Goal: Check status: Check status

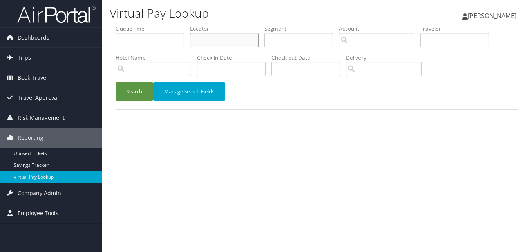
click at [218, 34] on input "text" at bounding box center [224, 40] width 69 height 14
paste input "IMIRLK"
type input "IMIRLK"
click at [116, 82] on button "Search" at bounding box center [135, 91] width 38 height 18
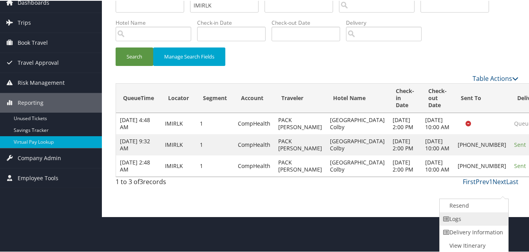
click at [467, 211] on link "Logs" at bounding box center [473, 217] width 67 height 13
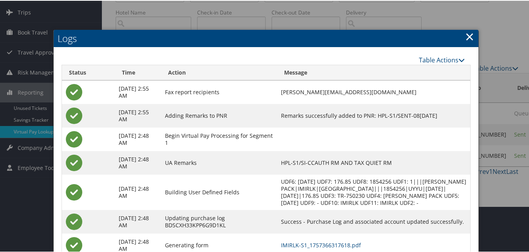
scroll to position [103, 0]
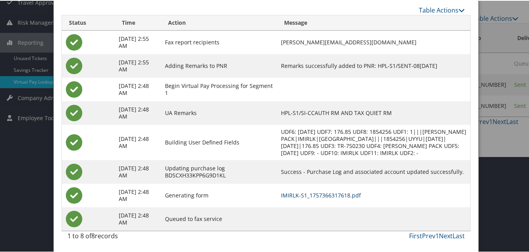
click at [338, 195] on link "IMIRLK-S1_1757366317618.pdf" at bounding box center [321, 193] width 80 height 7
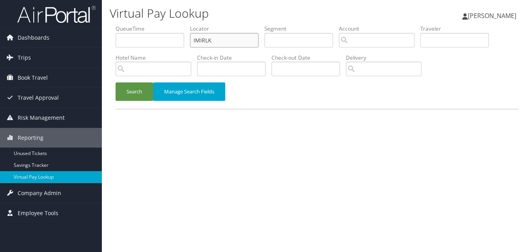
drag, startPoint x: 220, startPoint y: 37, endPoint x: 170, endPoint y: 52, distance: 52.2
click at [170, 25] on ul "QueueTime Locator IMIRLK Segment Account Traveler Hotel Name Check-in Date Chec…" at bounding box center [317, 25] width 403 height 0
paste input "SBIGHR"
type input "SBIGHR"
click at [132, 91] on button "Search" at bounding box center [135, 91] width 38 height 18
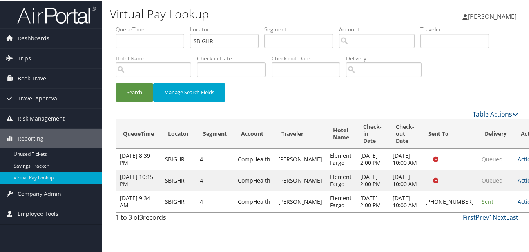
drag, startPoint x: 499, startPoint y: 219, endPoint x: 493, endPoint y: 223, distance: 7.4
click at [518, 204] on link "Actions" at bounding box center [530, 200] width 25 height 7
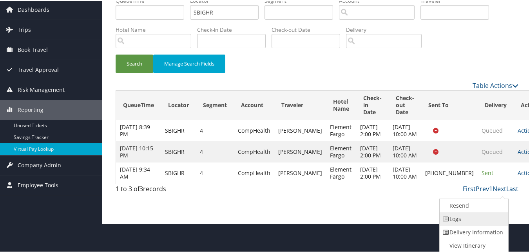
click at [475, 216] on link "Logs" at bounding box center [473, 217] width 67 height 13
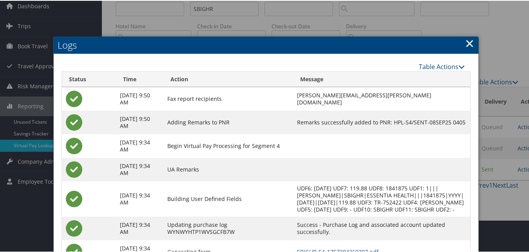
scroll to position [96, 0]
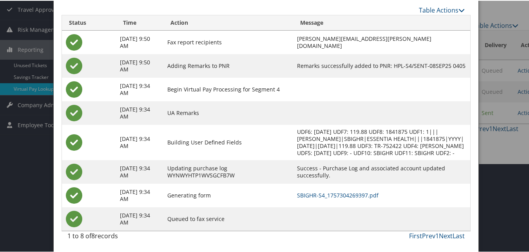
click at [331, 188] on td "SBIGHR-S4_1757304269397.pdf" at bounding box center [381, 195] width 177 height 24
click at [331, 192] on link "SBIGHR-S4_1757304269397.pdf" at bounding box center [337, 193] width 81 height 7
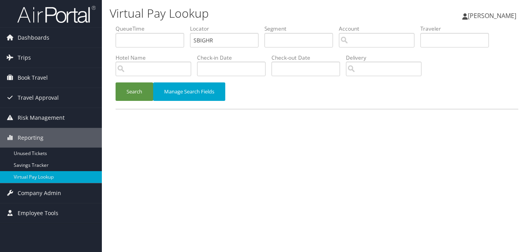
click at [132, 25] on ul "QueueTime Locator SBIGHR Segment Account Traveler Hotel Name Check-in Date Chec…" at bounding box center [317, 25] width 403 height 0
type input "HQIDNS"
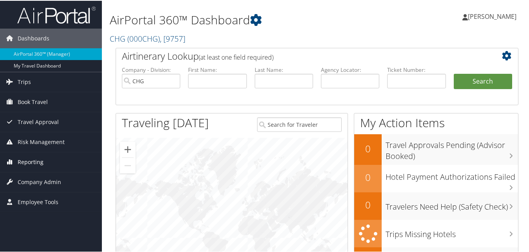
click at [31, 161] on span "Reporting" at bounding box center [31, 161] width 26 height 20
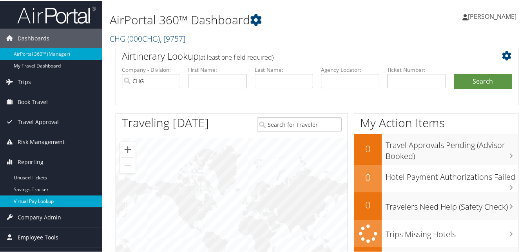
click at [28, 202] on link "Virtual Pay Lookup" at bounding box center [51, 200] width 102 height 12
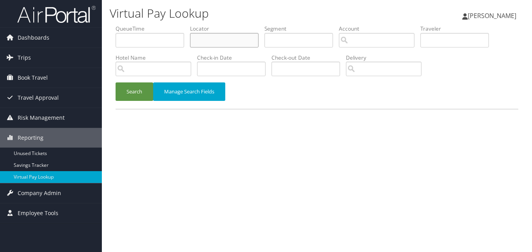
click at [208, 43] on input "text" at bounding box center [224, 40] width 69 height 14
paste input "HQIDNS"
type input "HQIDNS"
click at [143, 87] on button "Search" at bounding box center [135, 91] width 38 height 18
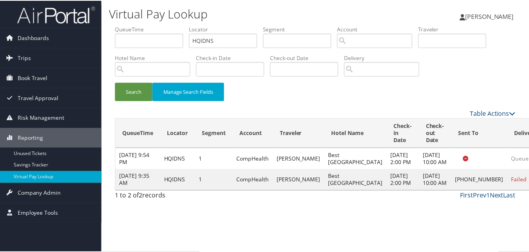
scroll to position [7, 0]
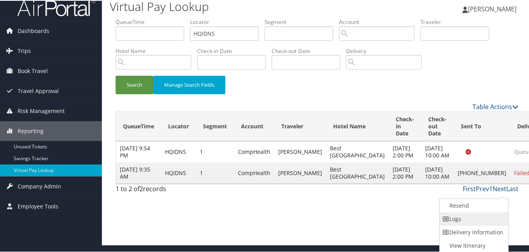
click at [485, 220] on link "Logs" at bounding box center [473, 217] width 67 height 13
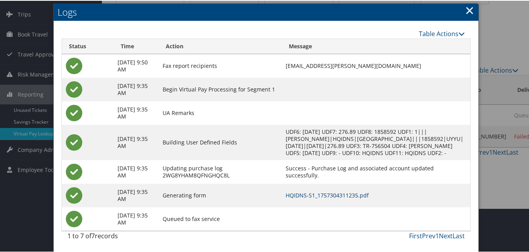
scroll to position [51, 0]
click at [369, 191] on link "HQIDNS-S1_1757304311235.pdf" at bounding box center [327, 193] width 83 height 7
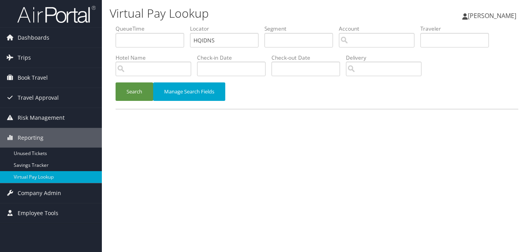
click at [134, 25] on ul "QueueTime Locator HQIDNS Segment Account Traveler Hotel Name Check-in Date Chec…" at bounding box center [317, 25] width 403 height 0
type input "ORKPWU"
click at [116, 82] on button "Search" at bounding box center [135, 91] width 38 height 18
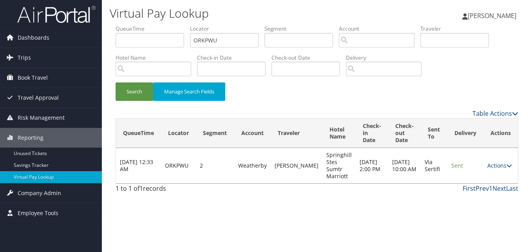
click at [503, 163] on link "Actions" at bounding box center [499, 164] width 25 height 7
click at [490, 187] on link "Logs" at bounding box center [484, 189] width 49 height 13
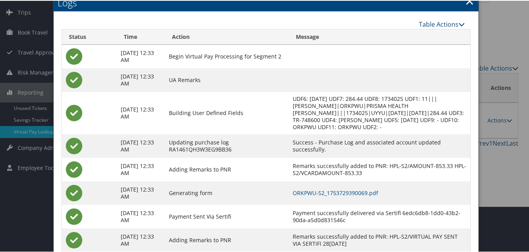
scroll to position [74, 0]
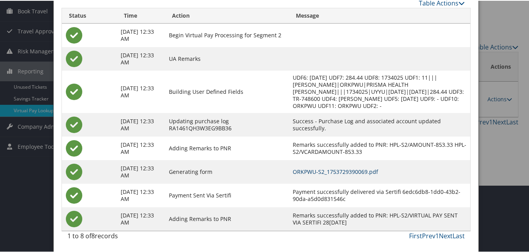
click at [368, 173] on link "ORKPWU-S2_1753729390069.pdf" at bounding box center [335, 170] width 85 height 7
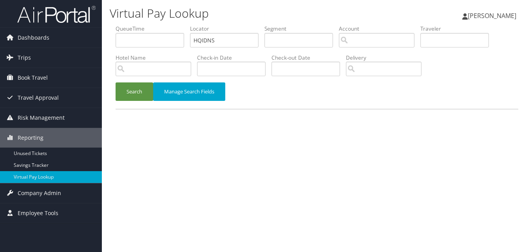
click at [130, 85] on button "Search" at bounding box center [135, 91] width 38 height 18
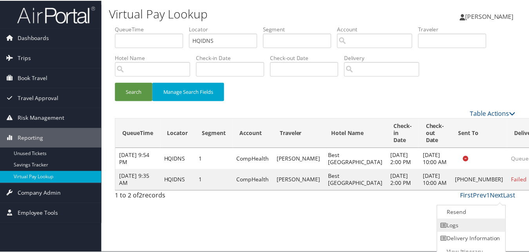
scroll to position [7, 0]
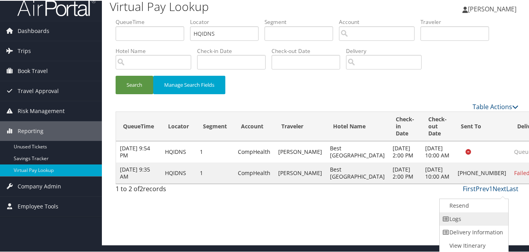
click at [489, 215] on link "Logs" at bounding box center [473, 217] width 67 height 13
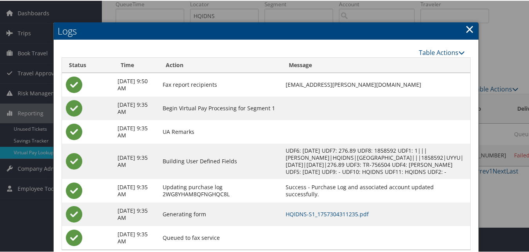
scroll to position [51, 0]
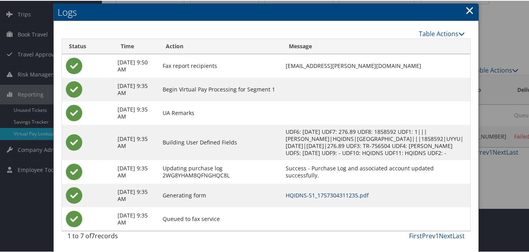
click at [338, 191] on link "HQIDNS-S1_1757304311235.pdf" at bounding box center [327, 193] width 83 height 7
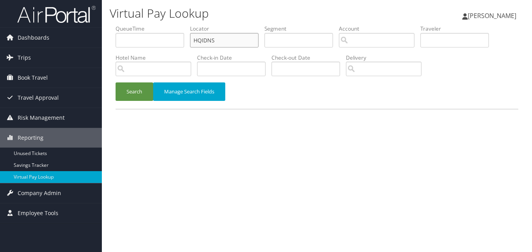
drag, startPoint x: 215, startPoint y: 38, endPoint x: 179, endPoint y: 42, distance: 35.9
click at [179, 25] on ul "QueueTime Locator HQIDNS Segment Account Traveler Hotel Name Check-in Date Chec…" at bounding box center [317, 25] width 403 height 0
paste input "LGYDQT"
type input "LGYDQT"
click at [143, 83] on button "Search" at bounding box center [135, 91] width 38 height 18
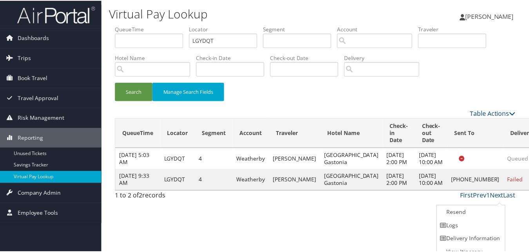
scroll to position [7, 0]
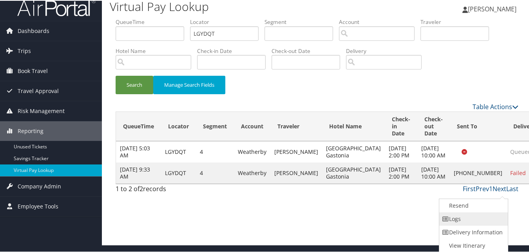
click at [469, 216] on link "Logs" at bounding box center [472, 217] width 67 height 13
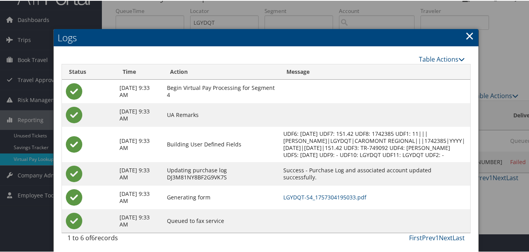
scroll to position [27, 0]
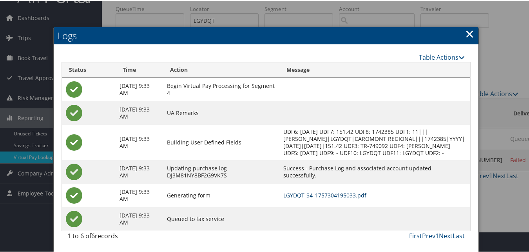
drag, startPoint x: 316, startPoint y: 196, endPoint x: 316, endPoint y: 187, distance: 9.0
click at [316, 196] on link "LGYDQT-S4_1757304195033.pdf" at bounding box center [324, 193] width 83 height 7
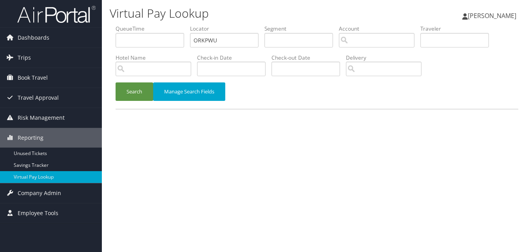
click at [128, 25] on ul "QueueTime Locator ORKPWU Segment Account Traveler Hotel Name Check-in Date Chec…" at bounding box center [317, 25] width 403 height 0
type input "OWQHZP"
click at [130, 92] on button "Search" at bounding box center [135, 91] width 38 height 18
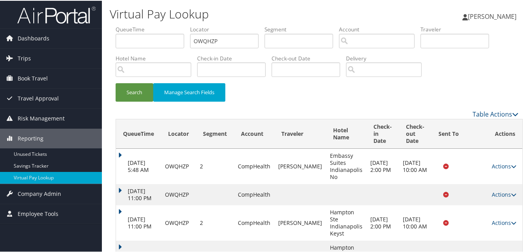
scroll to position [23, 0]
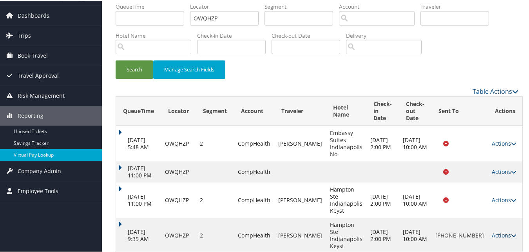
click at [493, 230] on link "Actions" at bounding box center [504, 233] width 25 height 7
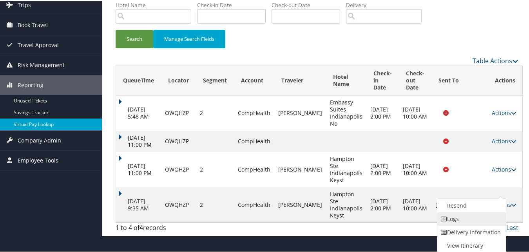
click at [473, 221] on link "Logs" at bounding box center [470, 217] width 67 height 13
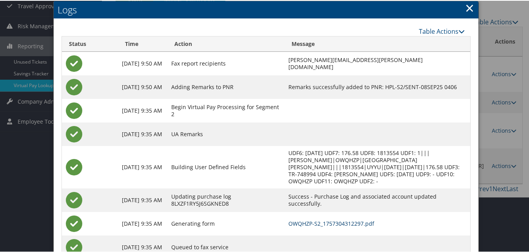
scroll to position [120, 0]
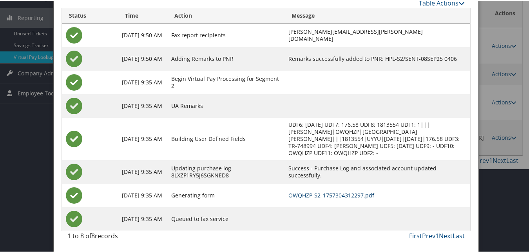
click at [329, 191] on link "OWQHZP-S2_1757304312297.pdf" at bounding box center [332, 193] width 86 height 7
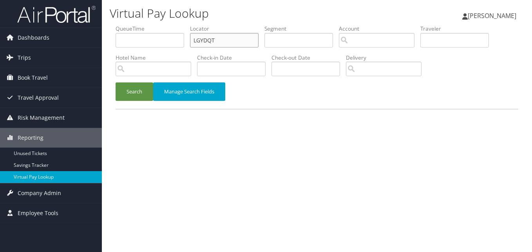
paste input "YZHFVI"
drag, startPoint x: 231, startPoint y: 39, endPoint x: 121, endPoint y: 63, distance: 111.8
click at [126, 25] on ul "QueueTime Locator YZHFVI Segment Account Traveler Hotel Name Check-in Date Chec…" at bounding box center [317, 25] width 403 height 0
type input "YZHFVI"
click at [134, 110] on div "QueueTime Locator YZHFVI Segment Account Traveler Hotel Name Check-in Date Chec…" at bounding box center [317, 71] width 414 height 92
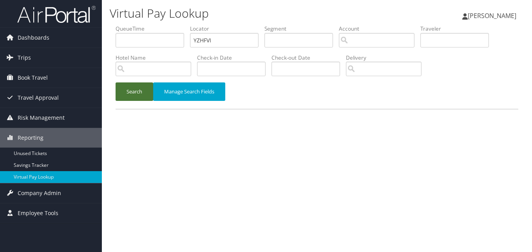
click at [136, 87] on button "Search" at bounding box center [135, 91] width 38 height 18
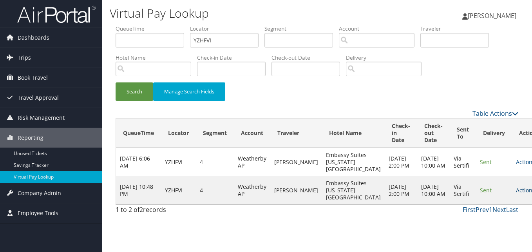
click at [516, 194] on link "Actions" at bounding box center [528, 189] width 25 height 7
click at [483, 219] on link "Logs" at bounding box center [484, 225] width 49 height 13
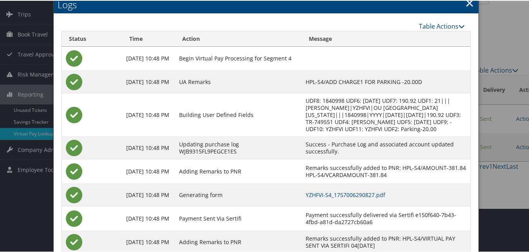
scroll to position [74, 0]
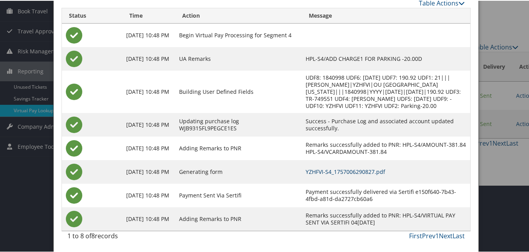
click at [377, 167] on link "YZHFVI-S4_1757006290827.pdf" at bounding box center [346, 170] width 80 height 7
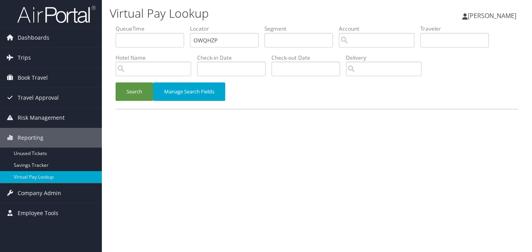
click at [117, 25] on ul "QueueTime Locator OWQHZP Segment Account Traveler Hotel Name Check-in Date Chec…" at bounding box center [317, 25] width 403 height 0
type input "ORKPWU"
click at [138, 99] on button "Search" at bounding box center [135, 91] width 38 height 18
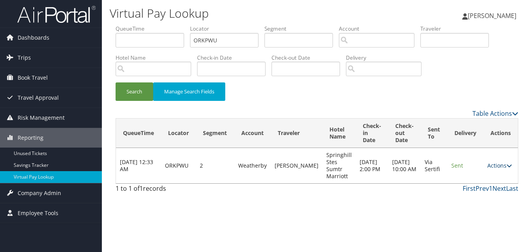
click at [505, 163] on link "Actions" at bounding box center [499, 164] width 25 height 7
click at [489, 188] on link "Logs" at bounding box center [484, 189] width 49 height 13
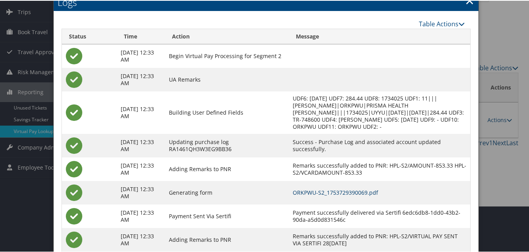
scroll to position [74, 0]
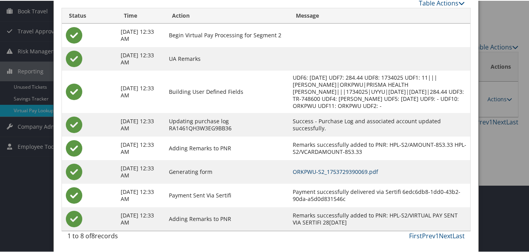
click at [329, 167] on link "ORKPWU-S2_1753729390069.pdf" at bounding box center [335, 170] width 85 height 7
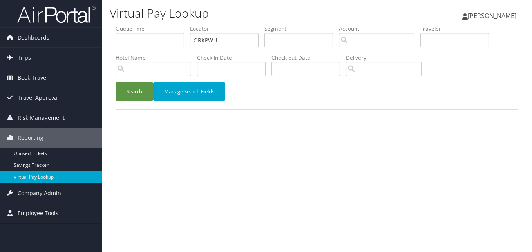
click at [133, 97] on button "Search" at bounding box center [135, 91] width 38 height 18
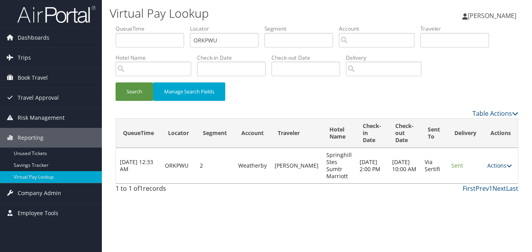
click at [489, 163] on link "Actions" at bounding box center [499, 164] width 25 height 7
click at [463, 190] on icon at bounding box center [466, 189] width 7 height 5
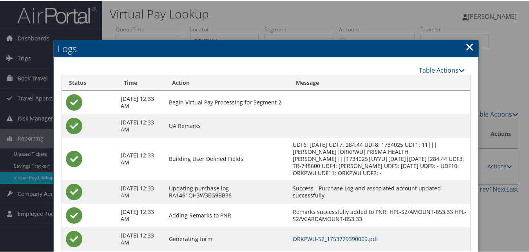
click at [469, 45] on link "×" at bounding box center [469, 46] width 9 height 16
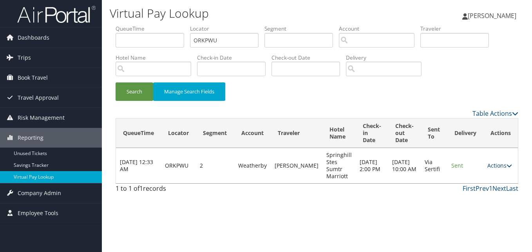
click at [496, 166] on link "Actions" at bounding box center [499, 164] width 25 height 7
click at [473, 179] on link "Resend" at bounding box center [484, 176] width 49 height 13
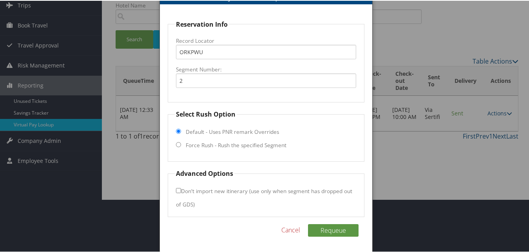
click at [204, 136] on fieldset "Select Rush Option Default - Uses PNR remark Overrides Force Rush - Rush the sp…" at bounding box center [266, 135] width 196 height 52
click at [206, 143] on label "Force Rush - Rush the specified Segment" at bounding box center [236, 144] width 101 height 8
click at [181, 143] on input "Force Rush - Rush the specified Segment" at bounding box center [178, 143] width 5 height 5
radio input "true"
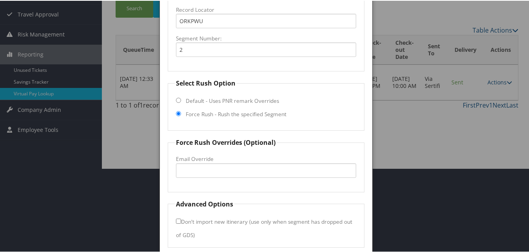
scroll to position [114, 0]
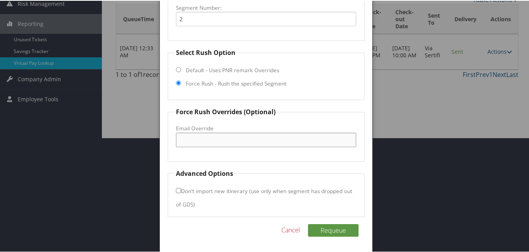
click at [203, 143] on input "Email Override" at bounding box center [266, 139] width 180 height 14
type input "[EMAIL_ADDRESS][DOMAIN_NAME]"
click at [331, 230] on button "Requeue" at bounding box center [333, 229] width 51 height 13
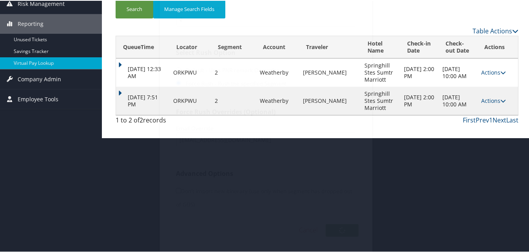
scroll to position [0, 0]
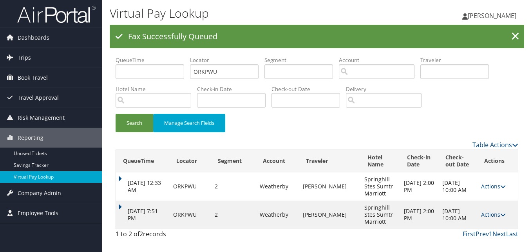
click at [118, 206] on td "[DATE] 7:51 PM" at bounding box center [142, 214] width 53 height 28
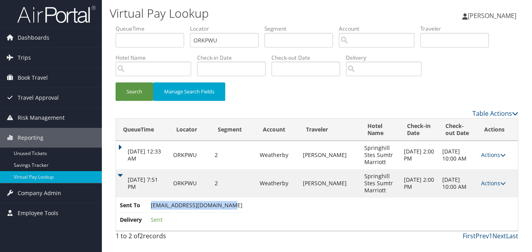
copy span "[EMAIL_ADDRESS][DOMAIN_NAME]"
drag, startPoint x: 151, startPoint y: 203, endPoint x: 224, endPoint y: 205, distance: 73.3
click at [224, 205] on span "[EMAIL_ADDRESS][DOMAIN_NAME]" at bounding box center [197, 204] width 92 height 7
click at [484, 181] on link "Actions" at bounding box center [493, 182] width 25 height 7
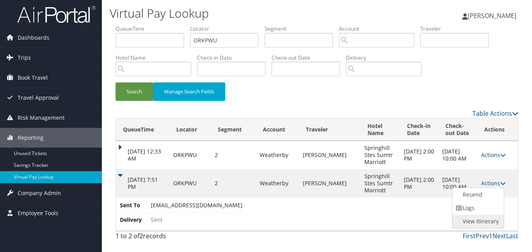
click at [478, 219] on link "View Itinerary" at bounding box center [476, 220] width 49 height 13
click at [483, 179] on link "Actions" at bounding box center [493, 182] width 25 height 7
click at [475, 204] on link "Logs" at bounding box center [476, 207] width 49 height 13
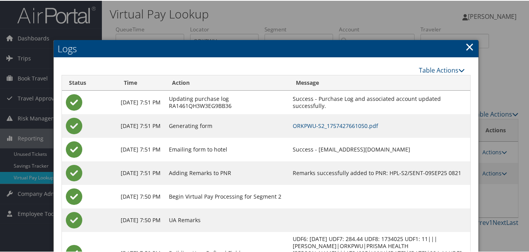
scroll to position [51, 0]
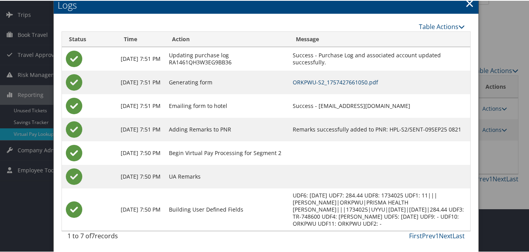
click at [334, 78] on link "ORKPWU-S2_1757427661050.pdf" at bounding box center [335, 81] width 85 height 7
